Goal: Book appointment/travel/reservation

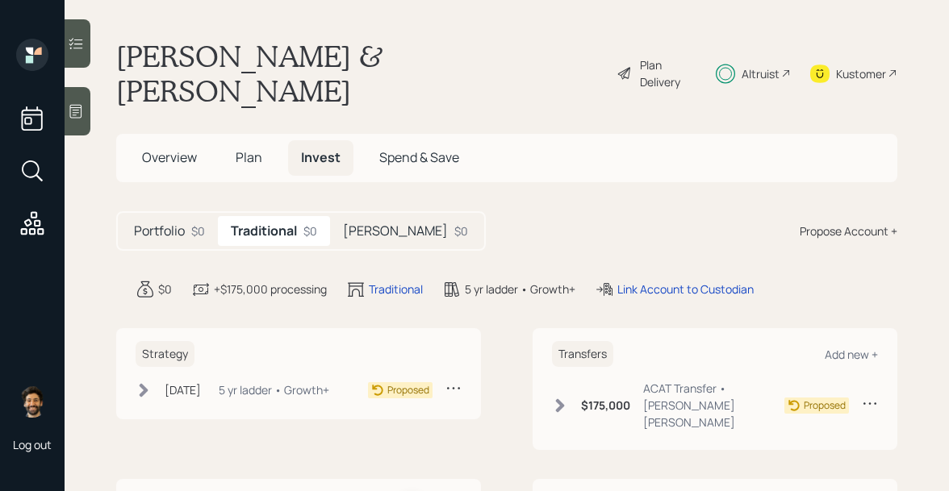
click at [345, 224] on h5 "Roth" at bounding box center [395, 231] width 105 height 15
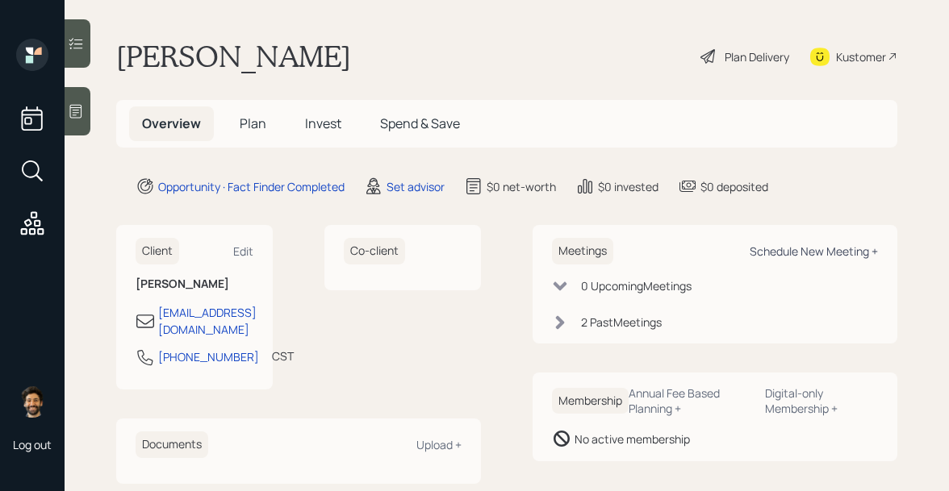
click at [768, 248] on div "Schedule New Meeting +" at bounding box center [814, 251] width 128 height 15
select select "round-[PERSON_NAME]"
